Goal: Obtain resource: Obtain resource

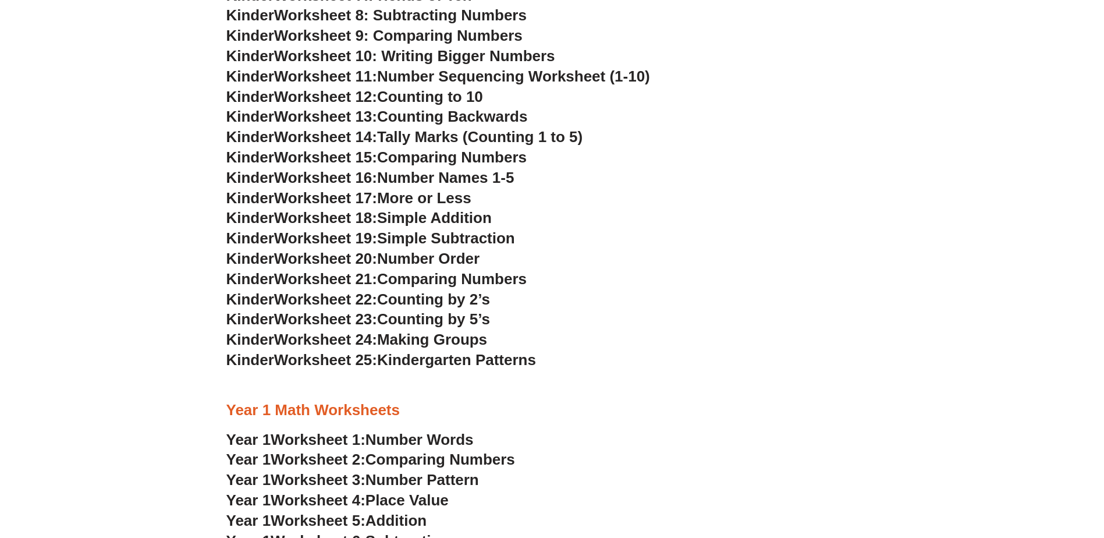
scroll to position [640, 0]
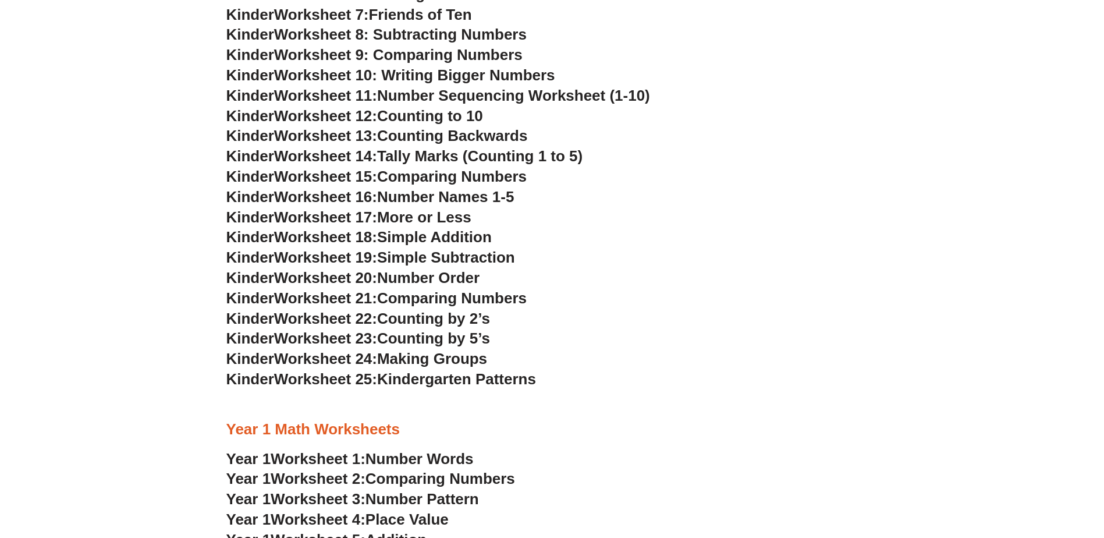
click at [517, 74] on span "Worksheet 10: Writing Bigger Numbers" at bounding box center [414, 74] width 281 height 17
click at [407, 54] on span "Worksheet 9: Comparing Numbers" at bounding box center [398, 54] width 248 height 17
click at [426, 34] on span "Worksheet 8: Subtracting Numbers" at bounding box center [400, 34] width 252 height 17
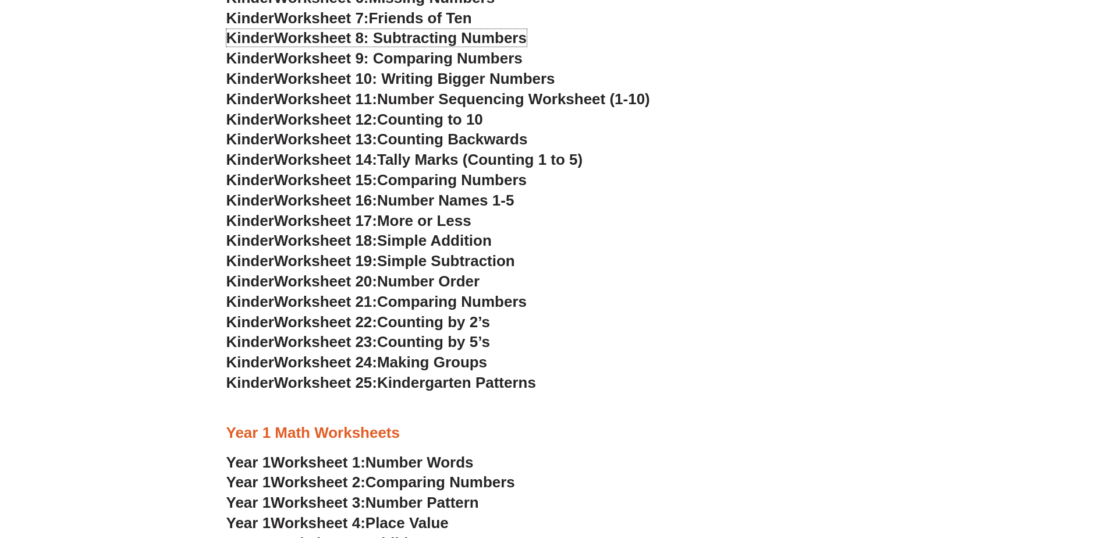
scroll to position [582, 0]
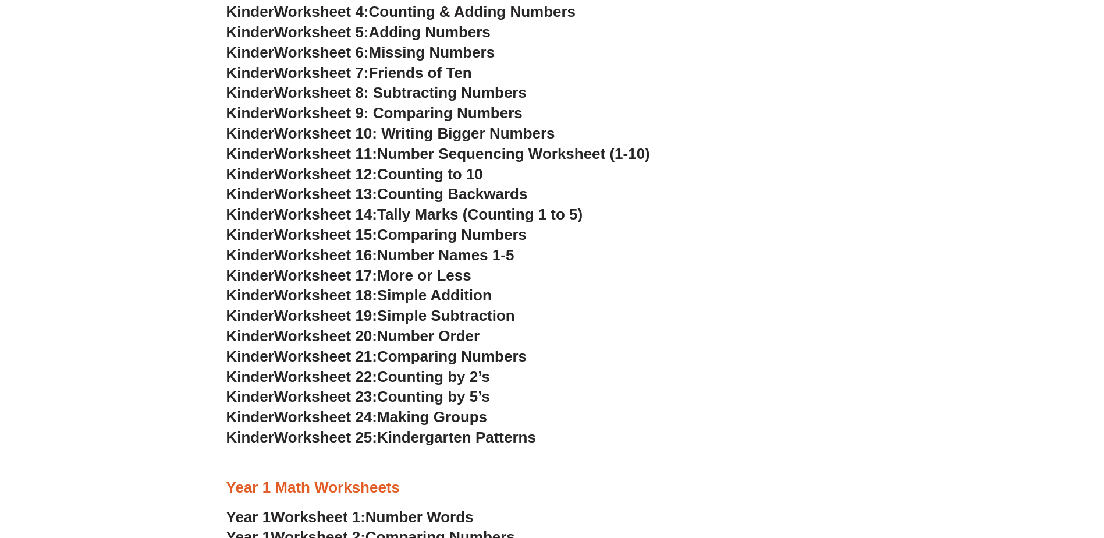
click at [413, 74] on span "Friends of Ten" at bounding box center [420, 72] width 103 height 17
click at [404, 51] on span "Missing Numbers" at bounding box center [432, 52] width 126 height 17
click at [422, 32] on span "Adding Numbers" at bounding box center [430, 31] width 122 height 17
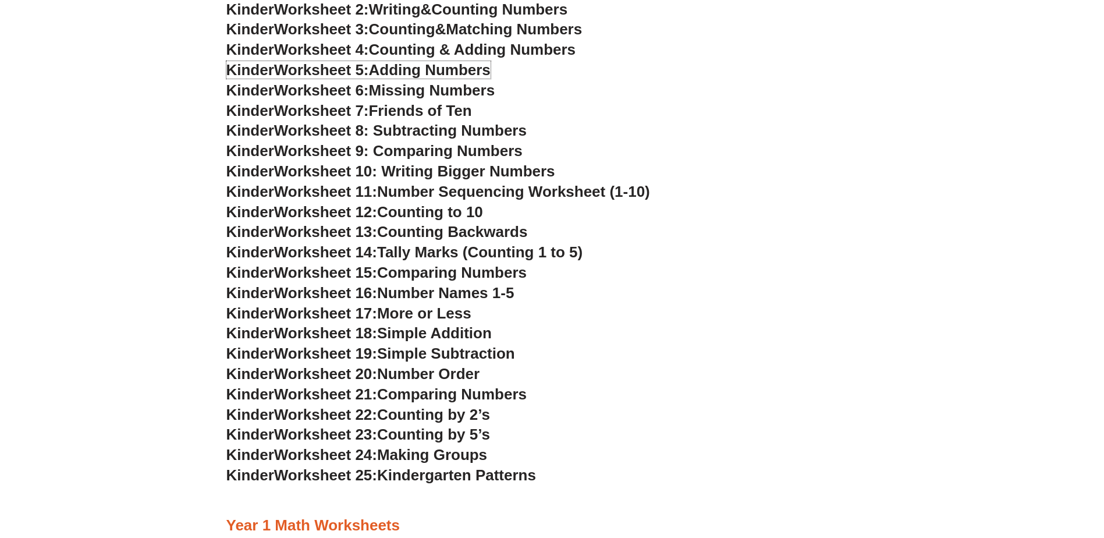
scroll to position [524, 0]
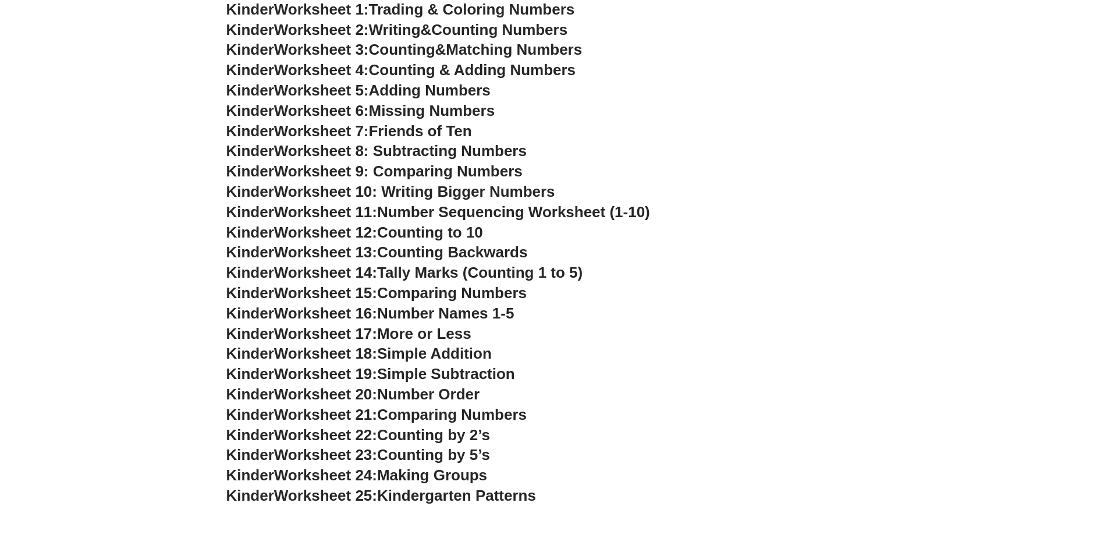
click at [411, 70] on span "Counting & Adding Numbers" at bounding box center [472, 69] width 207 height 17
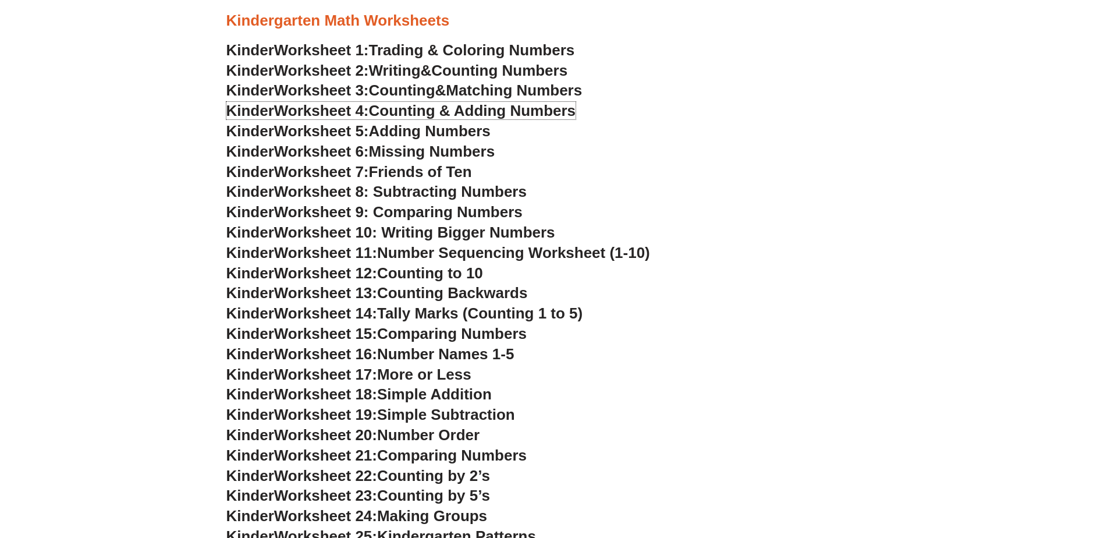
scroll to position [465, 0]
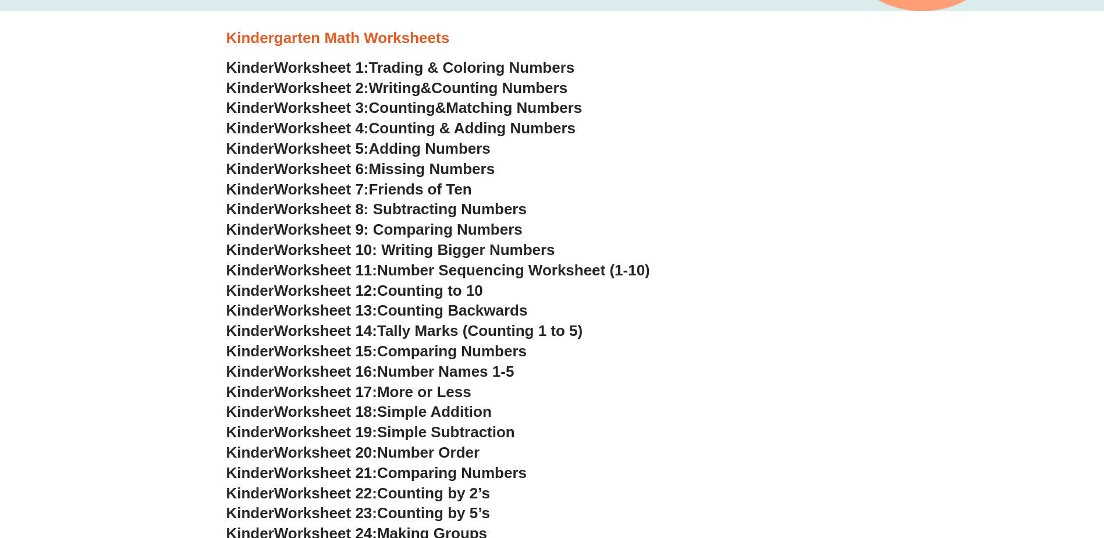
click at [398, 108] on span "Counting" at bounding box center [402, 107] width 66 height 17
click at [433, 87] on link "Kinder Worksheet 2: Writing & Counting Numbers" at bounding box center [397, 87] width 342 height 17
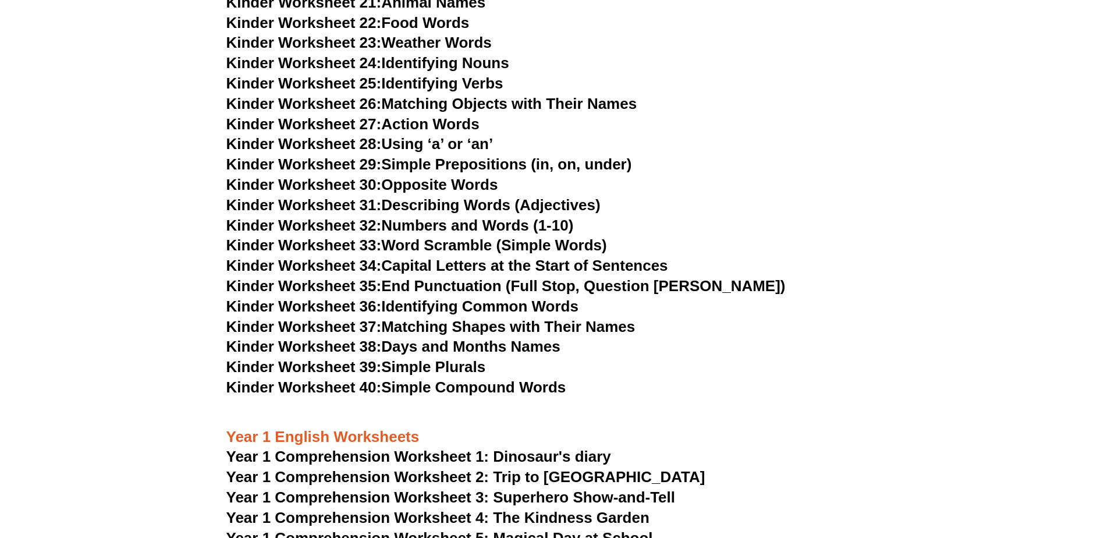
scroll to position [1105, 0]
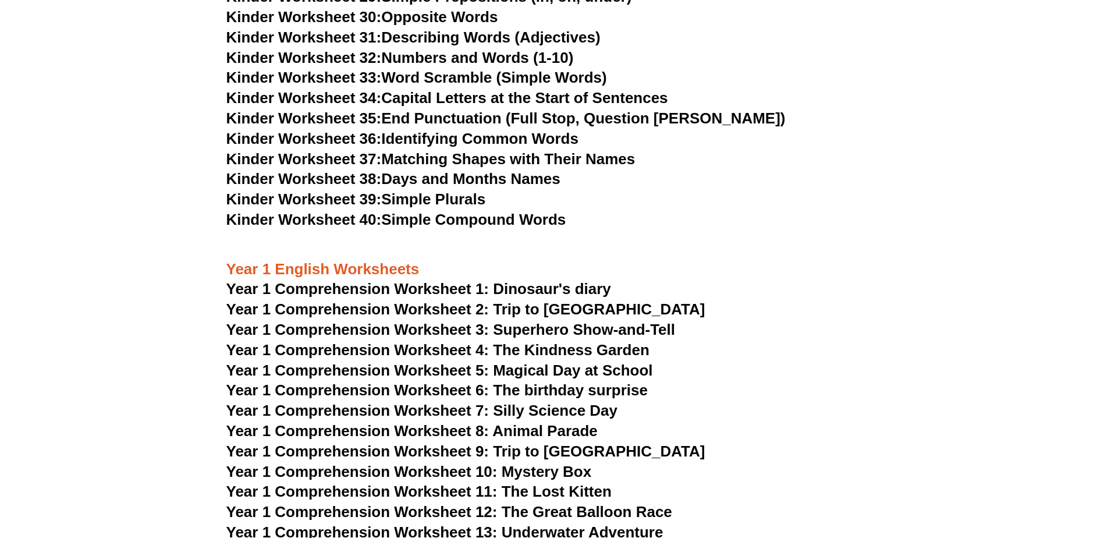
click at [531, 329] on span "Year 1 Comprehension Worksheet 3: Superhero Show-and-Tell" at bounding box center [450, 329] width 449 height 17
click at [545, 348] on span "Year 1 Comprehension Worksheet 4: The Kindness Garden" at bounding box center [437, 349] width 423 height 17
